Goal: Information Seeking & Learning: Learn about a topic

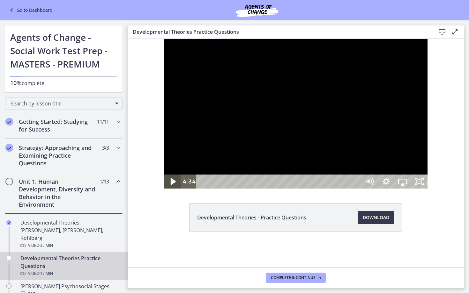
click at [170, 185] on icon "Play Video" at bounding box center [172, 181] width 5 height 7
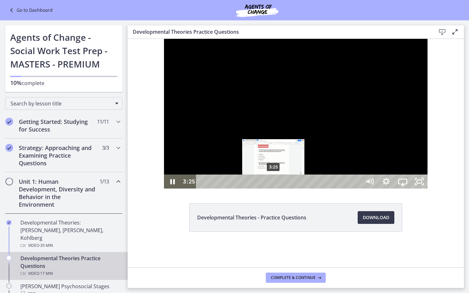
click at [237, 189] on div "3:25" at bounding box center [279, 182] width 155 height 14
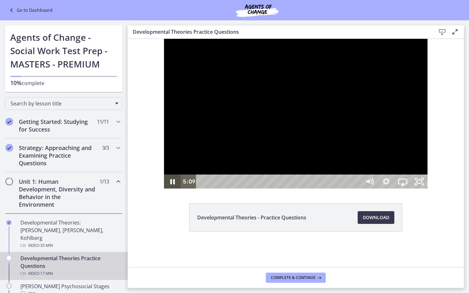
click at [170, 185] on icon "Pause" at bounding box center [172, 181] width 4 height 5
click at [163, 190] on icon "Play Video" at bounding box center [173, 181] width 20 height 17
click at [162, 190] on icon "Pause" at bounding box center [172, 181] width 20 height 17
click at [164, 189] on icon "Play Video" at bounding box center [172, 182] width 17 height 14
click at [162, 190] on icon "Pause" at bounding box center [172, 181] width 20 height 17
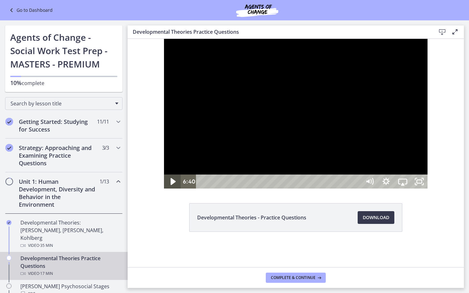
click at [170, 185] on icon "Play Video" at bounding box center [172, 181] width 5 height 7
click at [170, 185] on icon "Pause" at bounding box center [172, 182] width 5 height 6
click at [279, 189] on div at bounding box center [295, 114] width 263 height 150
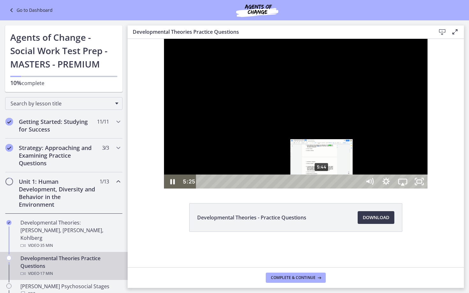
click at [286, 189] on div "5:44" at bounding box center [279, 182] width 155 height 14
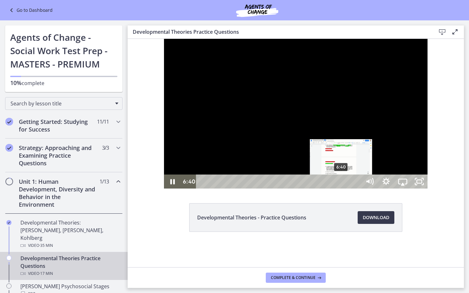
click at [305, 189] on div "6:40" at bounding box center [279, 182] width 155 height 14
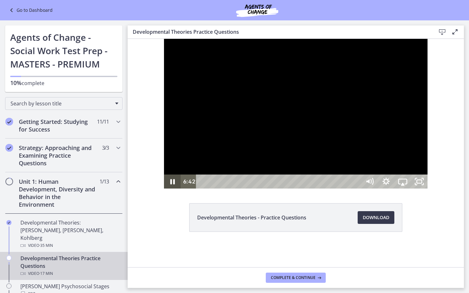
click at [170, 185] on icon "Pause" at bounding box center [172, 181] width 4 height 5
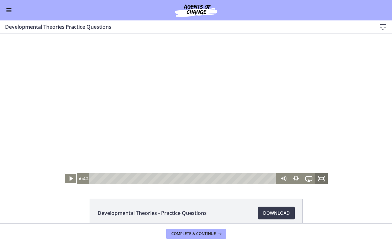
click at [324, 178] on icon "Fullscreen" at bounding box center [321, 178] width 13 height 11
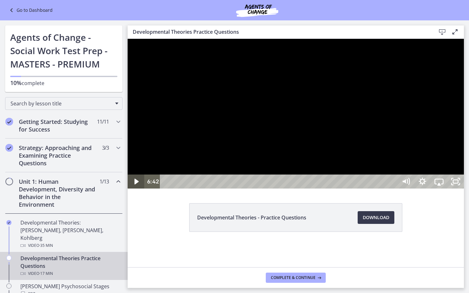
click at [136, 185] on icon "Play Video" at bounding box center [136, 182] width 4 height 6
click at [136, 189] on icon "Pause" at bounding box center [135, 182] width 17 height 14
click at [136, 185] on icon "Play Video" at bounding box center [136, 182] width 4 height 6
click at [319, 130] on icon "Pause" at bounding box center [295, 107] width 47 height 47
click at [357, 185] on div at bounding box center [295, 114] width 336 height 150
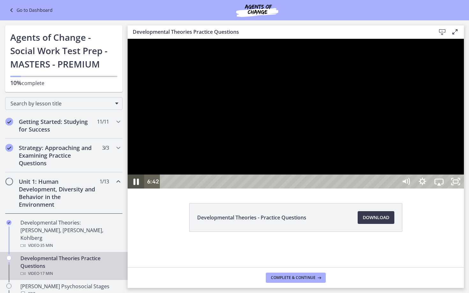
click at [133, 190] on icon "Pause" at bounding box center [136, 181] width 20 height 17
click at [463, 189] on div at bounding box center [295, 114] width 336 height 150
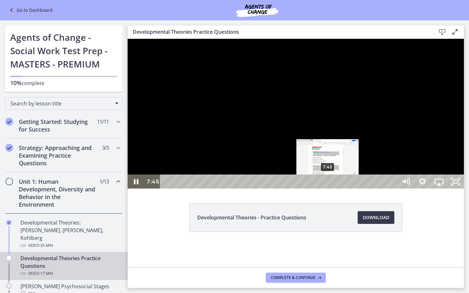
click at [328, 189] on div "7:45" at bounding box center [279, 182] width 227 height 14
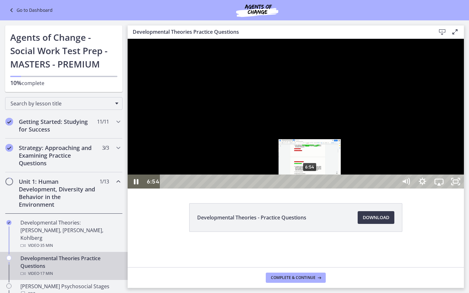
click at [310, 189] on div "6:54" at bounding box center [279, 182] width 227 height 14
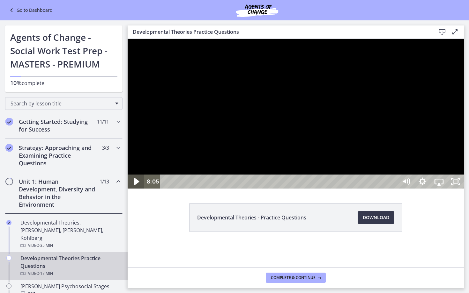
click at [138, 190] on icon "Play Video" at bounding box center [137, 181] width 20 height 17
click at [463, 189] on icon "Unfullscreen" at bounding box center [455, 182] width 17 height 14
